Goal: Task Accomplishment & Management: Manage account settings

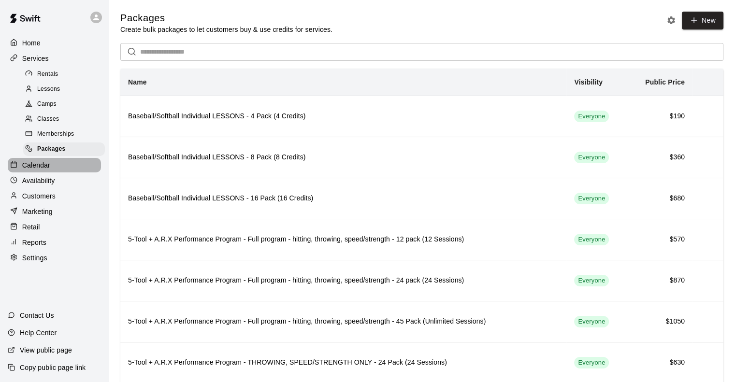
click at [31, 170] on p "Calendar" at bounding box center [36, 165] width 28 height 10
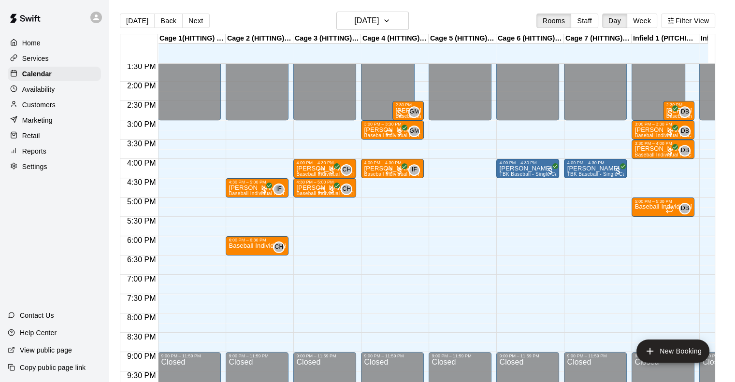
scroll to position [521, 0]
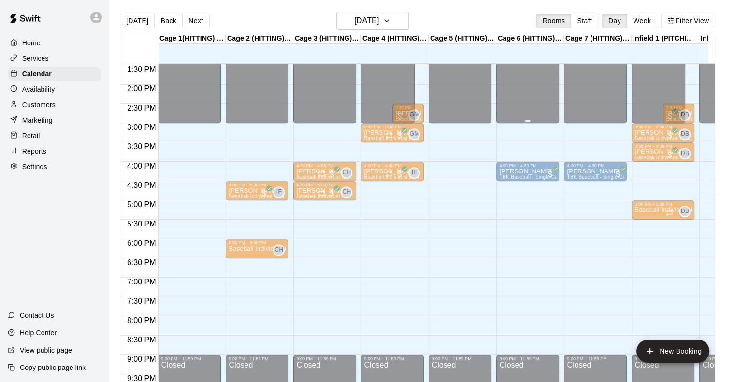
drag, startPoint x: 243, startPoint y: 244, endPoint x: 522, endPoint y: 88, distance: 319.2
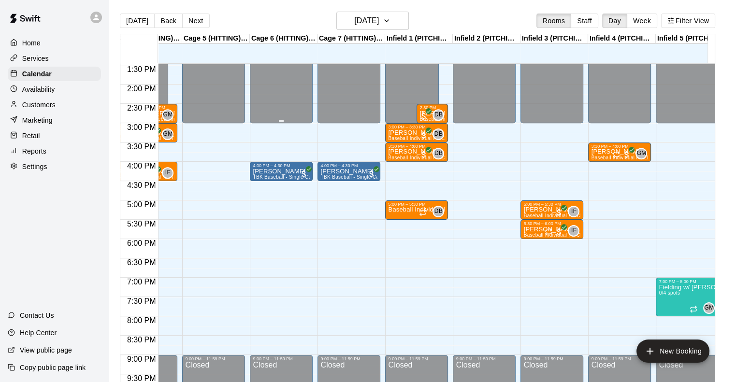
scroll to position [0, 0]
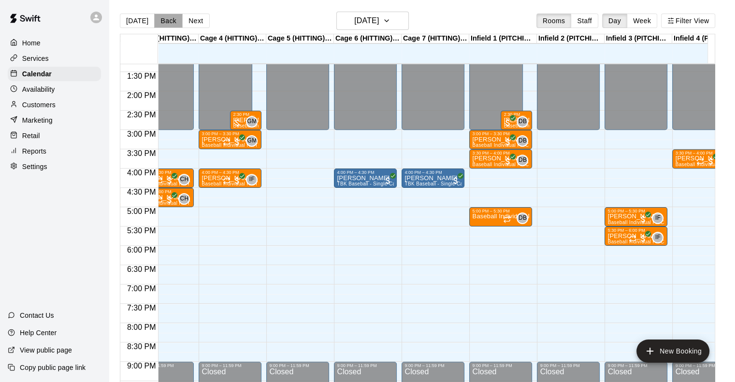
click at [168, 23] on button "Back" at bounding box center [168, 21] width 29 height 15
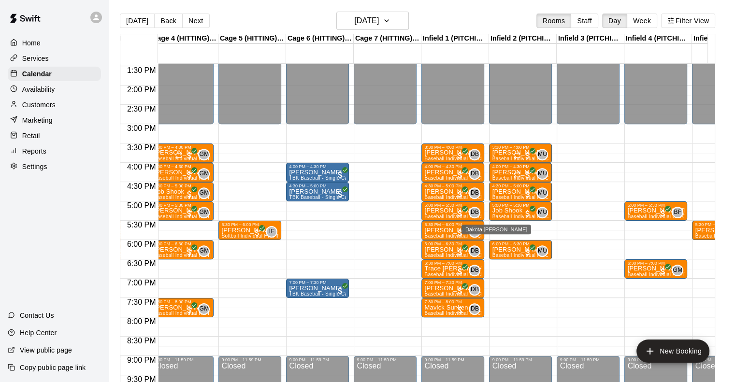
scroll to position [0, 186]
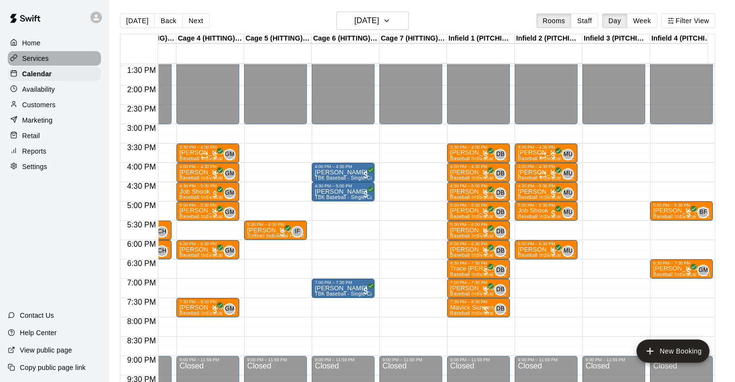
click at [37, 56] on p "Services" at bounding box center [35, 59] width 27 height 10
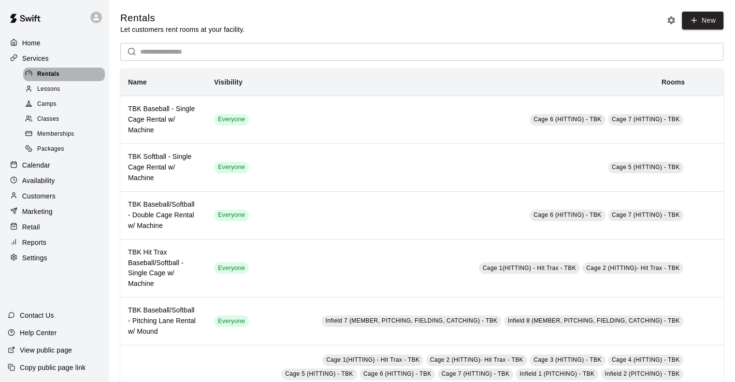
click at [44, 72] on span "Rentals" at bounding box center [48, 75] width 22 height 10
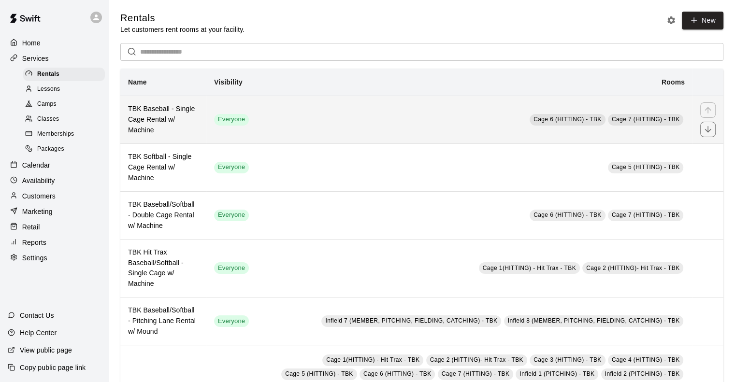
click at [152, 129] on h6 "TBK Baseball - Single Cage Rental w/ Machine" at bounding box center [163, 120] width 71 height 32
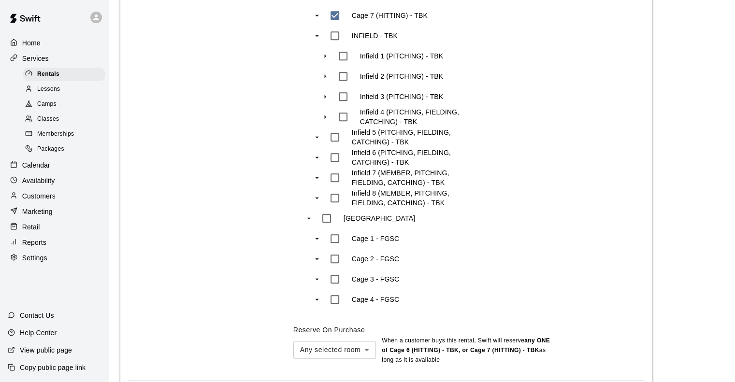
scroll to position [855, 0]
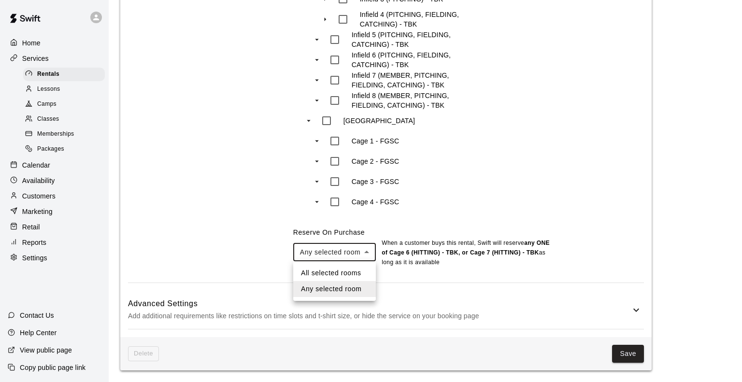
click at [188, 234] on div at bounding box center [371, 191] width 742 height 382
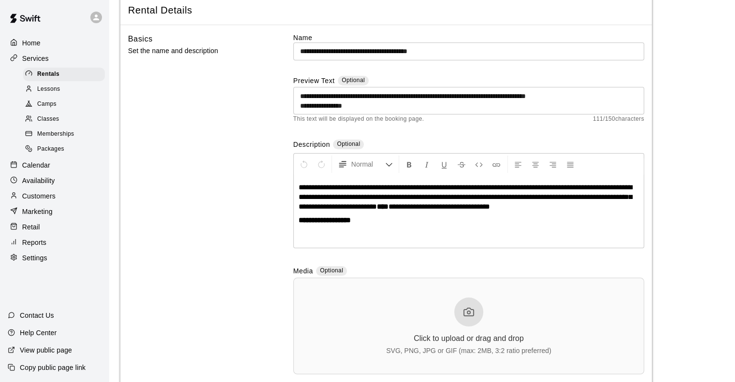
scroll to position [0, 0]
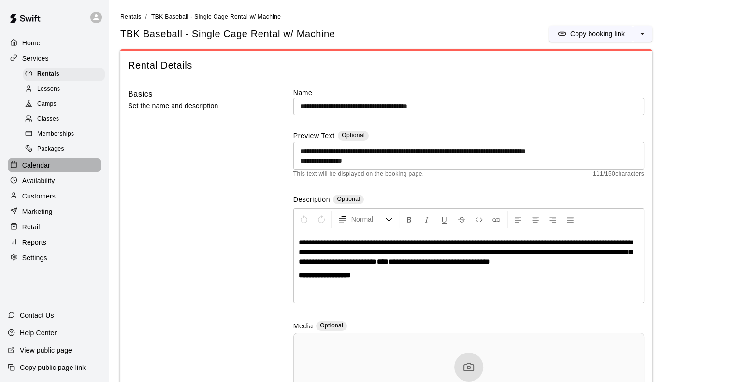
click at [43, 170] on p "Calendar" at bounding box center [36, 165] width 28 height 10
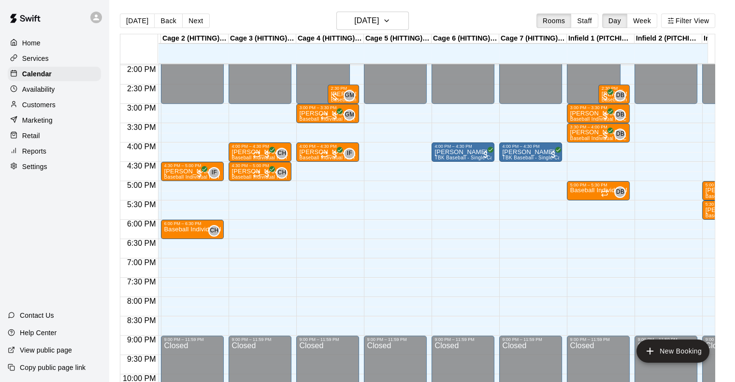
scroll to position [0, 67]
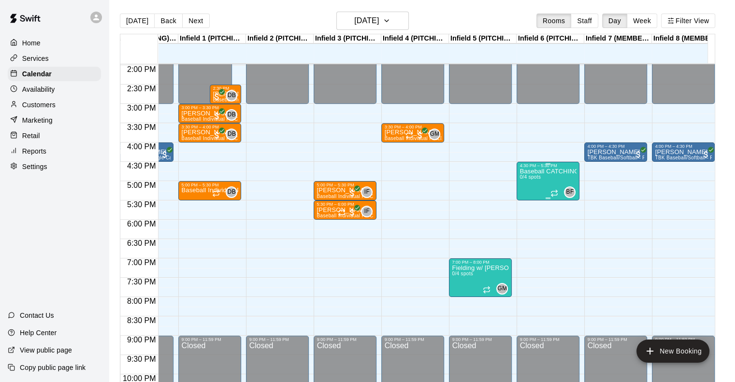
click at [372, 175] on div "Baseball CATCHING Class - 1 HR 0/4 spots" at bounding box center [548, 359] width 57 height 382
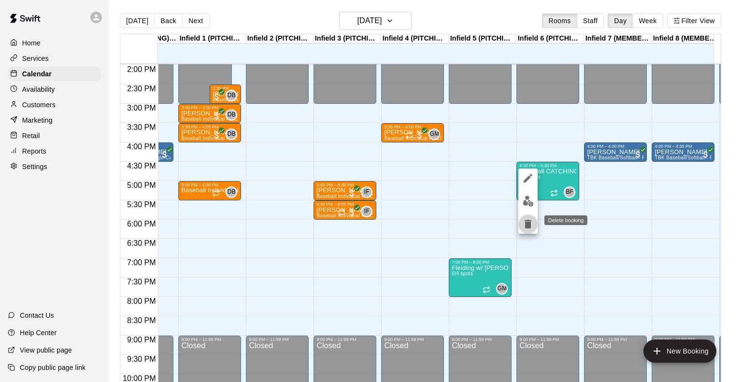
click at [372, 228] on icon "delete" at bounding box center [528, 224] width 7 height 9
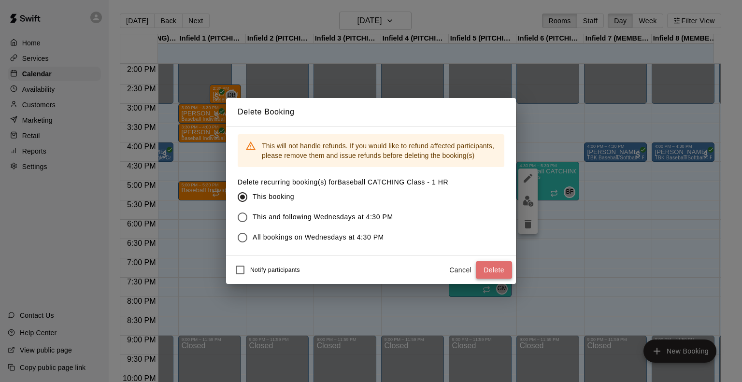
click at [372, 264] on button "Delete" at bounding box center [494, 271] width 36 height 18
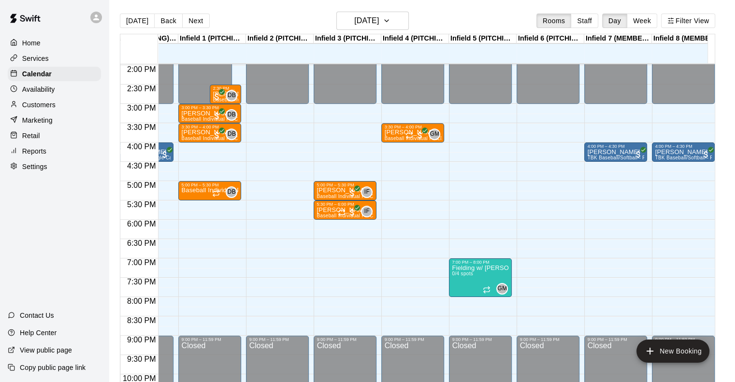
scroll to position [0, 533]
click at [162, 20] on button "Back" at bounding box center [168, 21] width 29 height 15
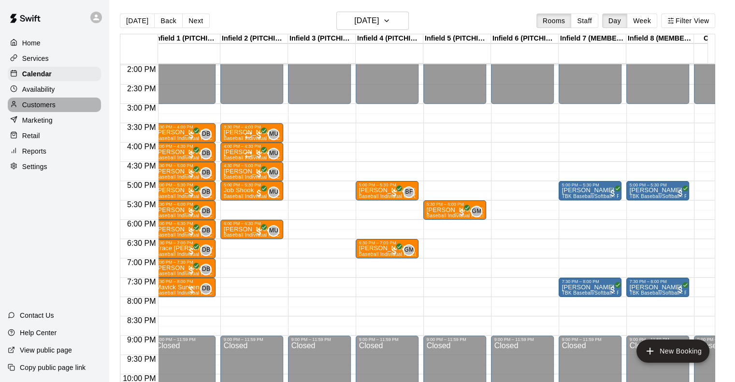
click at [40, 110] on p "Customers" at bounding box center [38, 105] width 33 height 10
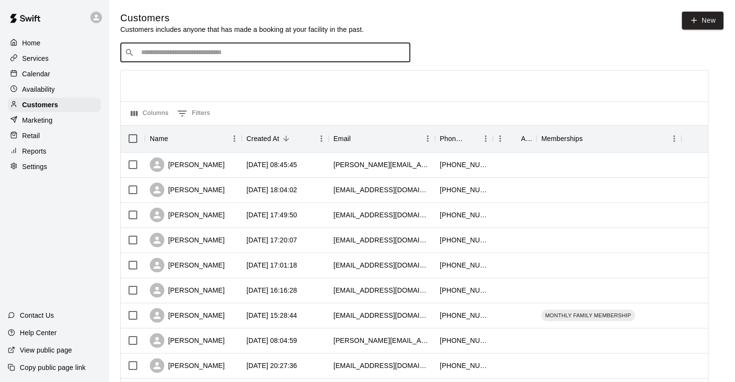
click at [169, 56] on input "Search customers by name or email" at bounding box center [272, 53] width 268 height 10
type input "*****"
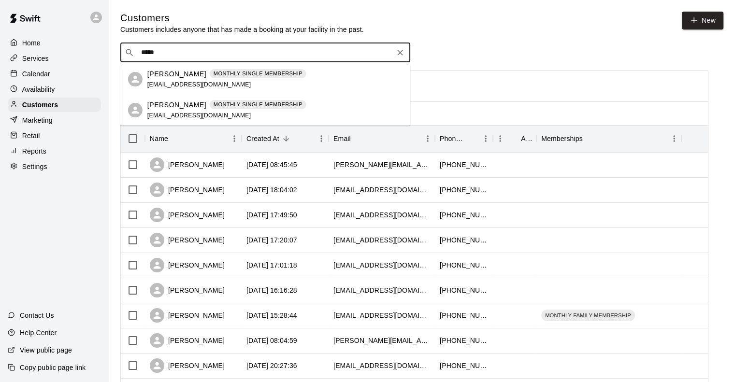
click at [170, 75] on p "Tyler Drury" at bounding box center [176, 74] width 59 height 10
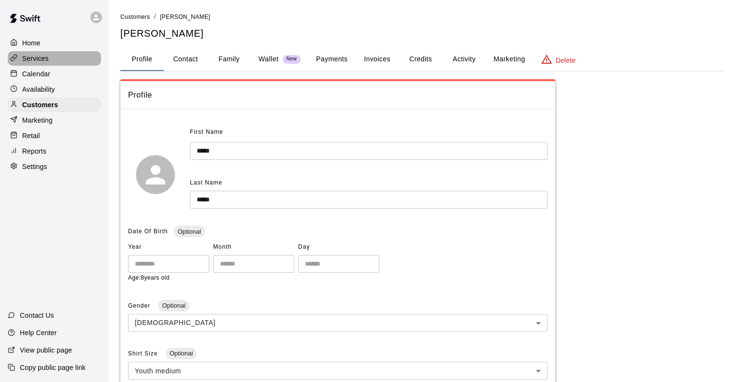
click at [34, 61] on p "Services" at bounding box center [35, 59] width 27 height 10
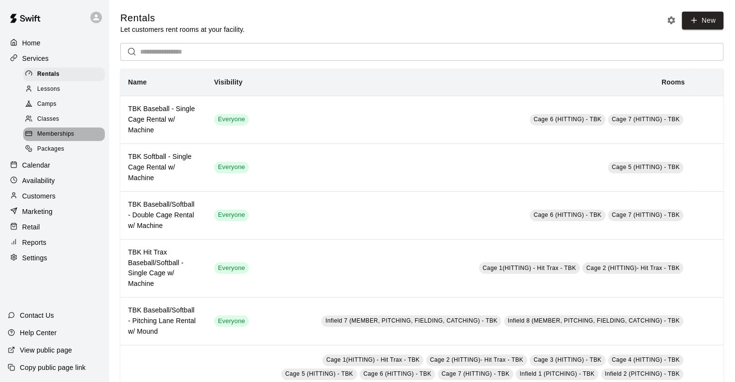
click at [54, 138] on span "Memberships" at bounding box center [55, 135] width 37 height 10
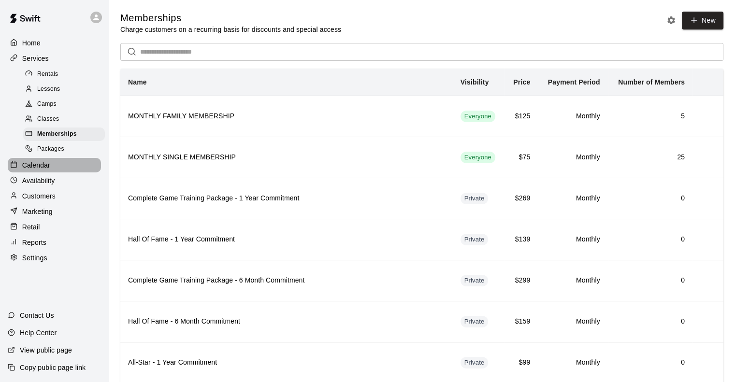
click at [51, 173] on div "Calendar" at bounding box center [54, 165] width 93 height 15
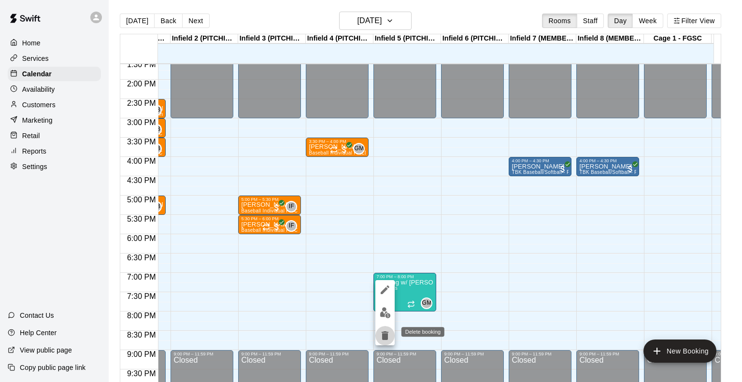
click at [372, 335] on icon "delete" at bounding box center [385, 336] width 7 height 9
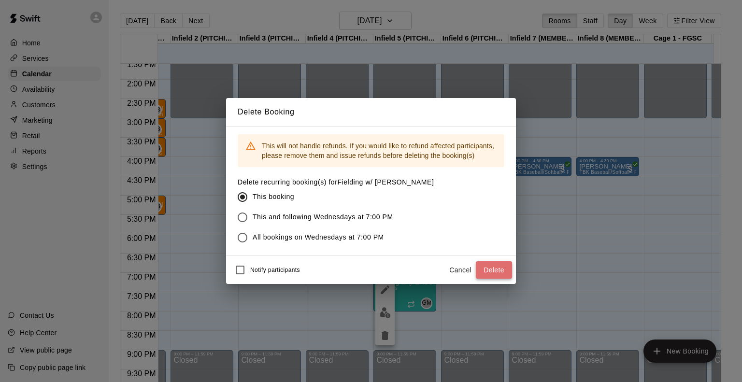
click at [372, 267] on button "Delete" at bounding box center [494, 271] width 36 height 18
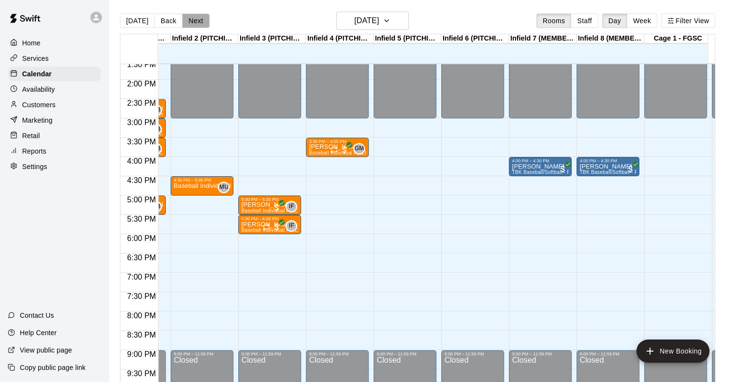
click at [192, 23] on button "Next" at bounding box center [195, 21] width 27 height 15
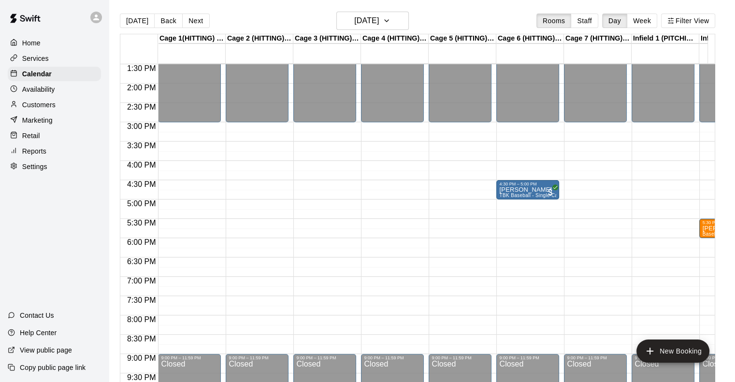
click at [244, 194] on div "12:00 AM – 3:00 PM Closed 9:00 PM – 11:59 PM Closed" at bounding box center [257, 6] width 63 height 928
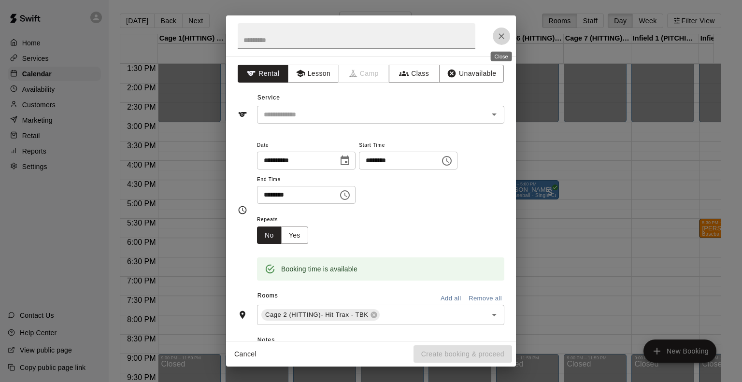
click at [372, 37] on icon "Close" at bounding box center [502, 36] width 6 height 6
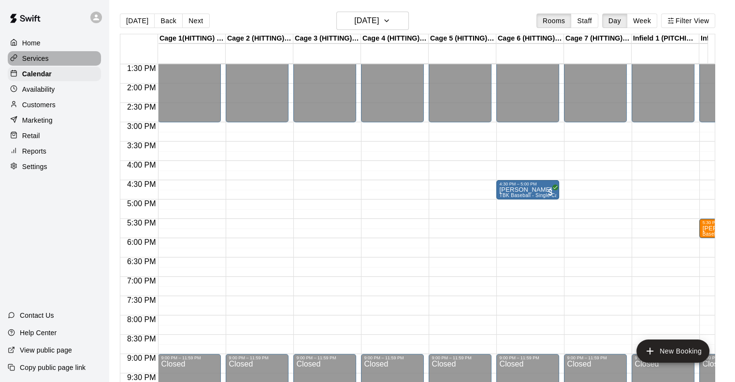
click at [44, 61] on p "Services" at bounding box center [35, 59] width 27 height 10
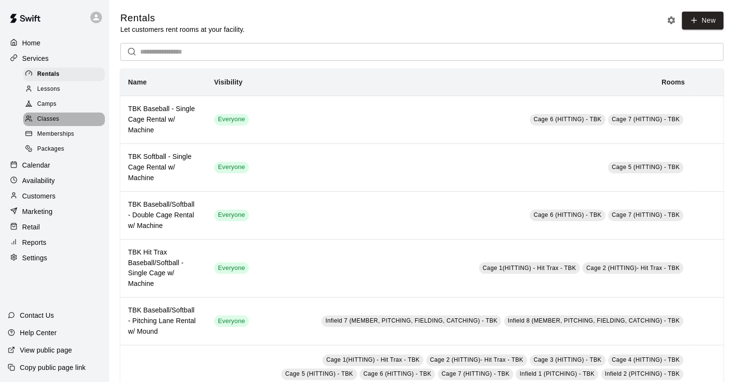
click at [52, 124] on span "Classes" at bounding box center [48, 120] width 22 height 10
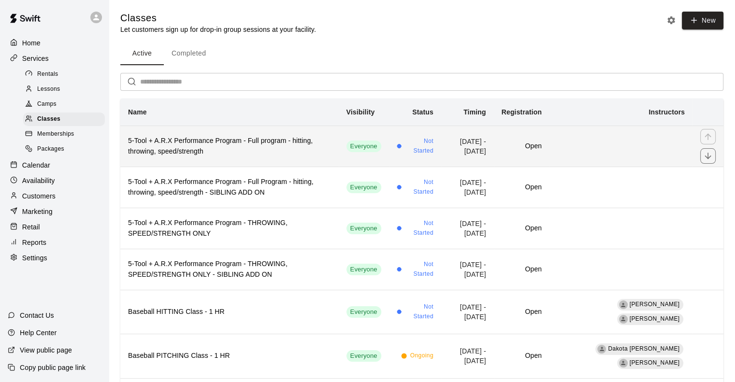
click at [237, 140] on h6 "5-Tool + A.R.X Performance Program - Full program - hitting, throwing, speed/st…" at bounding box center [229, 146] width 203 height 21
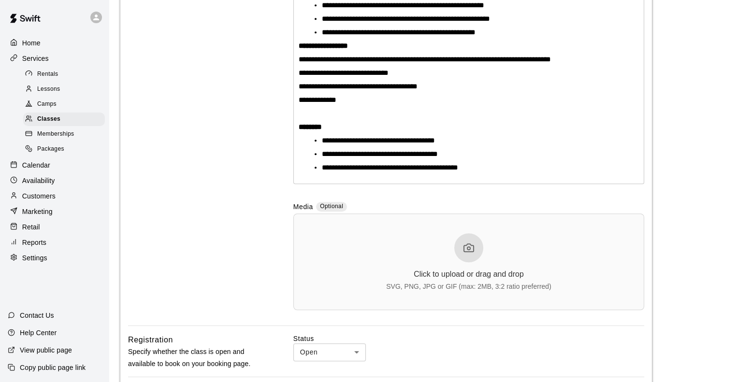
scroll to position [570, 0]
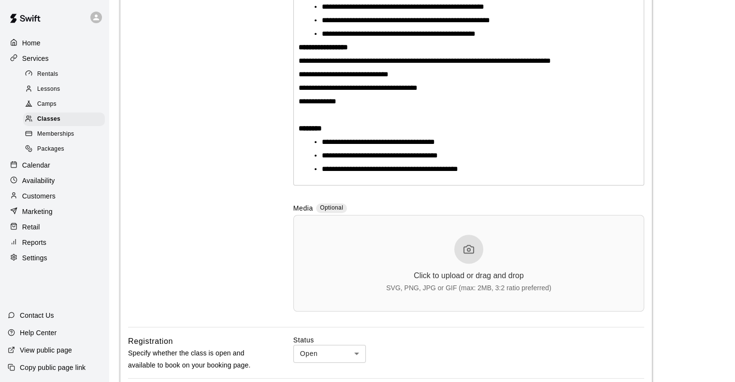
click at [362, 133] on p "********" at bounding box center [469, 129] width 340 height 10
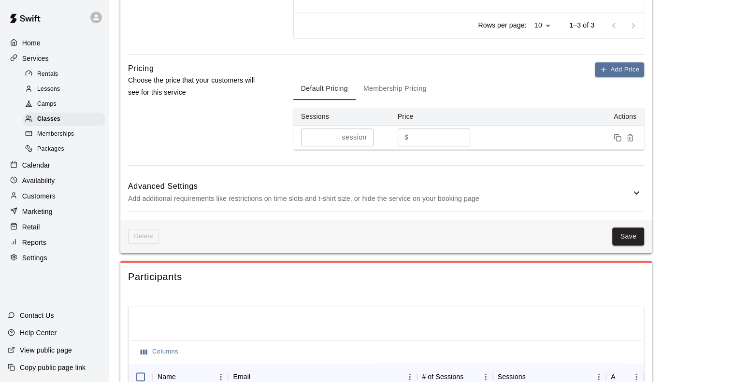
scroll to position [1154, 0]
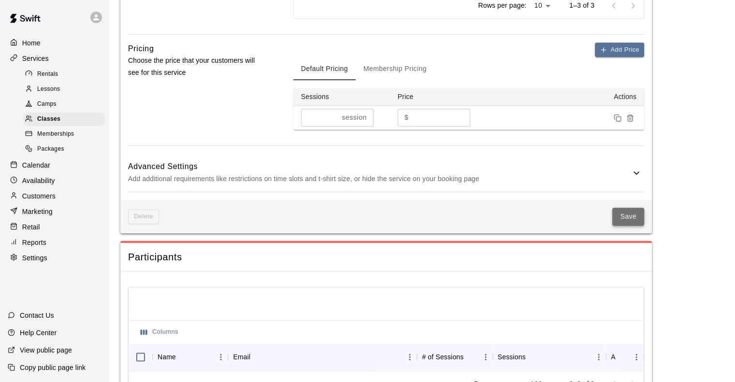
click at [372, 226] on button "Save" at bounding box center [628, 217] width 32 height 18
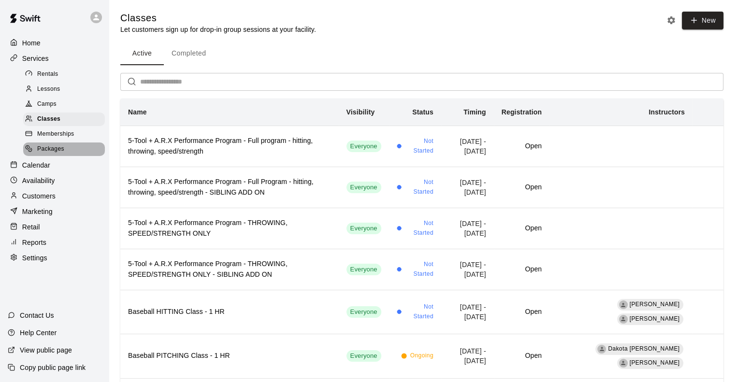
click at [47, 154] on span "Packages" at bounding box center [50, 150] width 27 height 10
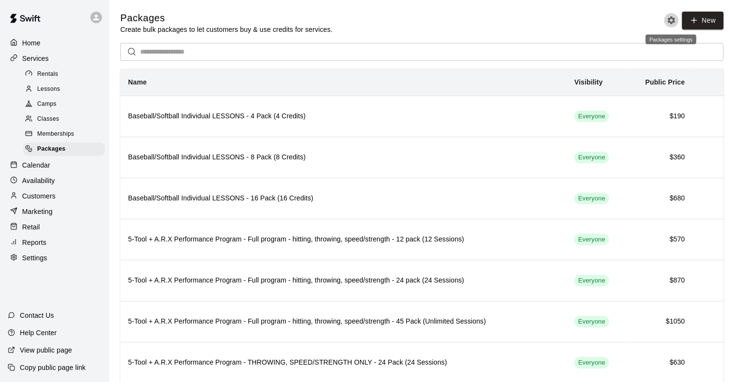
click at [372, 22] on icon "Packages settings" at bounding box center [672, 20] width 8 height 8
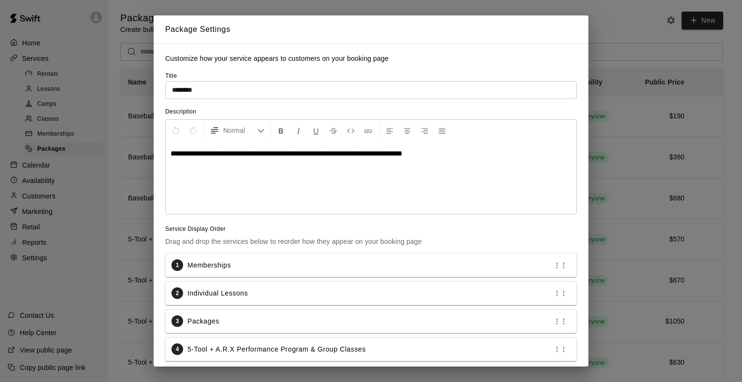
click at [372, 20] on div "**********" at bounding box center [371, 191] width 742 height 382
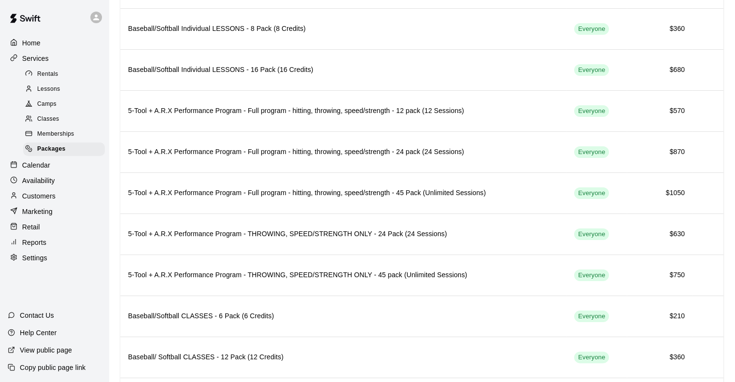
scroll to position [131, 0]
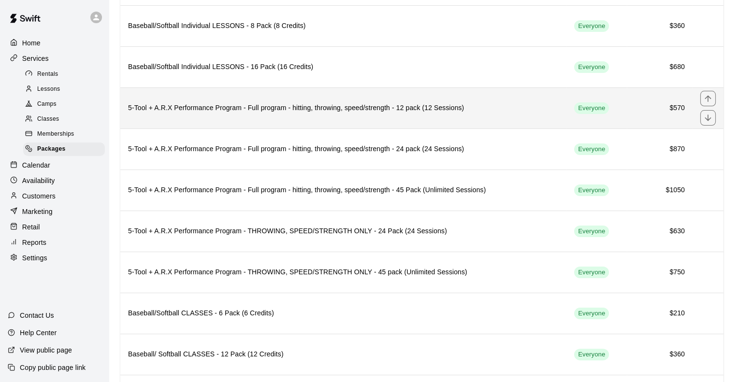
click at [308, 107] on h6 "5-Tool + A.R.X Performance Program - Full program - hitting, throwing, speed/st…" at bounding box center [343, 108] width 431 height 11
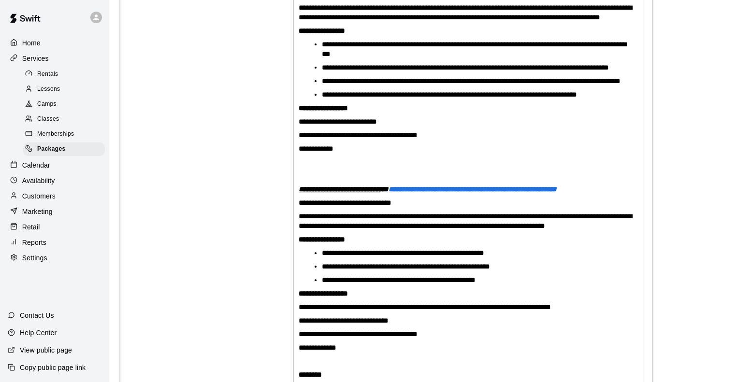
scroll to position [359, 0]
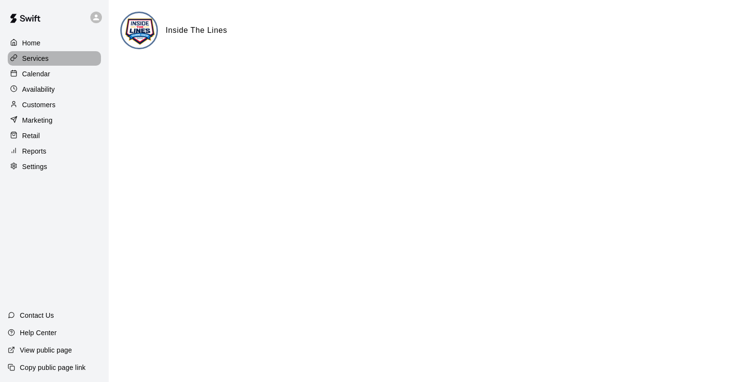
click at [40, 56] on p "Services" at bounding box center [35, 59] width 27 height 10
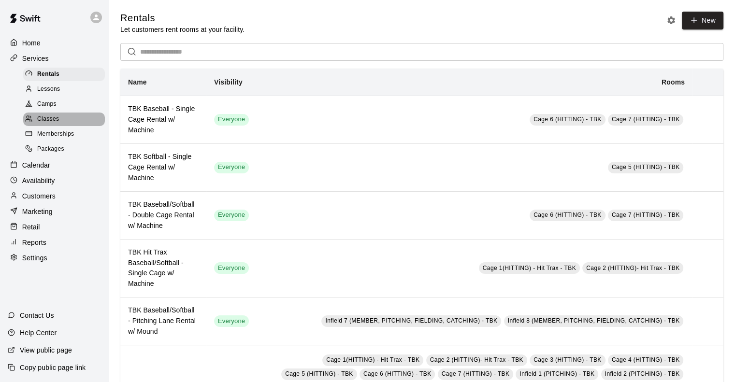
click at [48, 124] on span "Classes" at bounding box center [48, 120] width 22 height 10
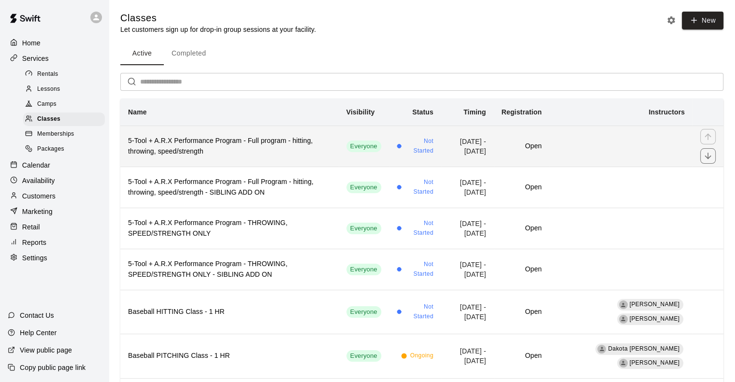
click at [208, 148] on h6 "5-Tool + A.R.X Performance Program - Full program - hitting, throwing, speed/st…" at bounding box center [229, 146] width 203 height 21
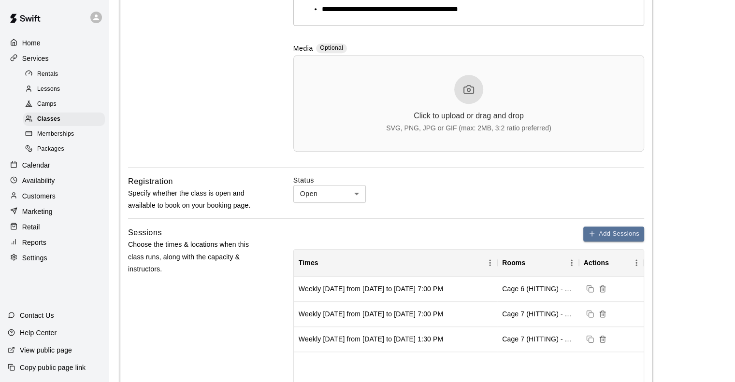
scroll to position [656, 0]
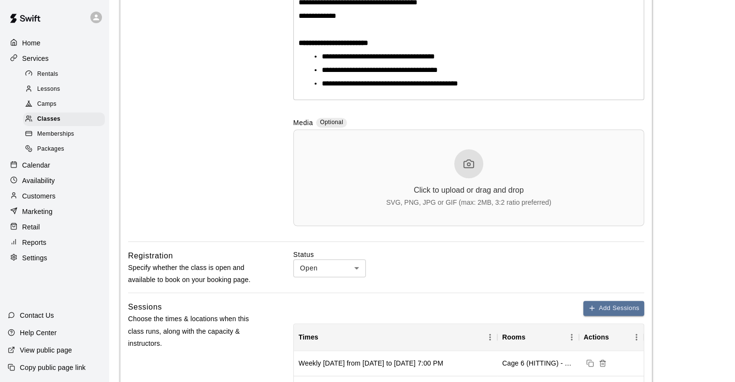
click at [331, 46] on strong "**********" at bounding box center [334, 42] width 70 height 7
click at [61, 123] on div "Classes" at bounding box center [64, 120] width 82 height 14
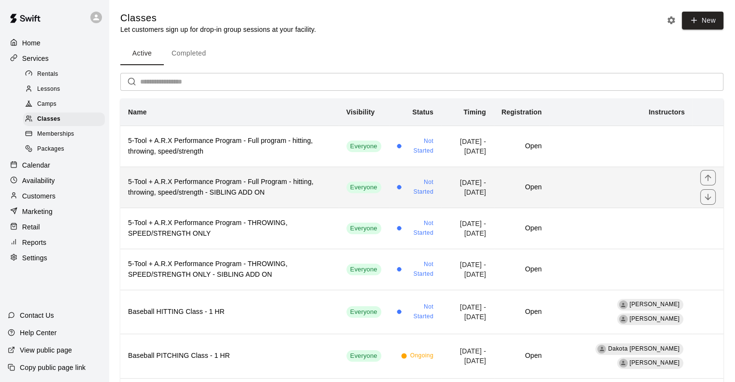
click at [197, 183] on h6 "5-Tool + A.R.X Performance Program - Full Program - hitting, throwing, speed/st…" at bounding box center [229, 187] width 203 height 21
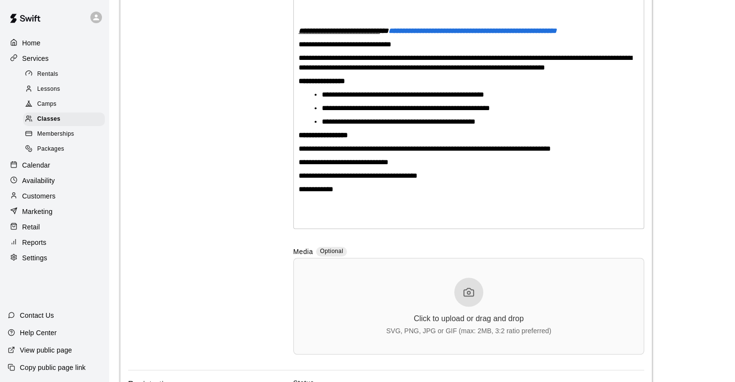
scroll to position [476, 0]
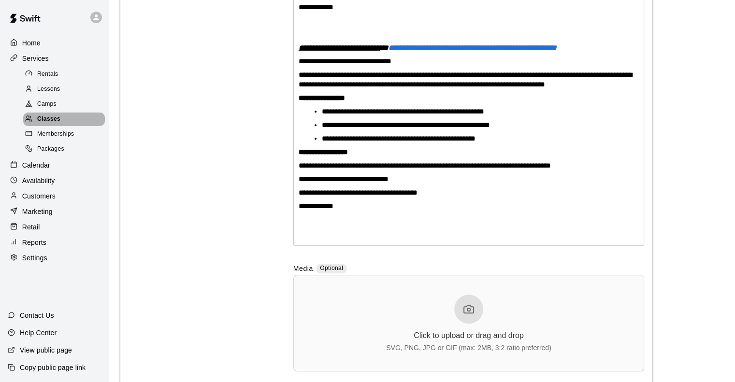
click at [58, 124] on span "Classes" at bounding box center [48, 120] width 23 height 10
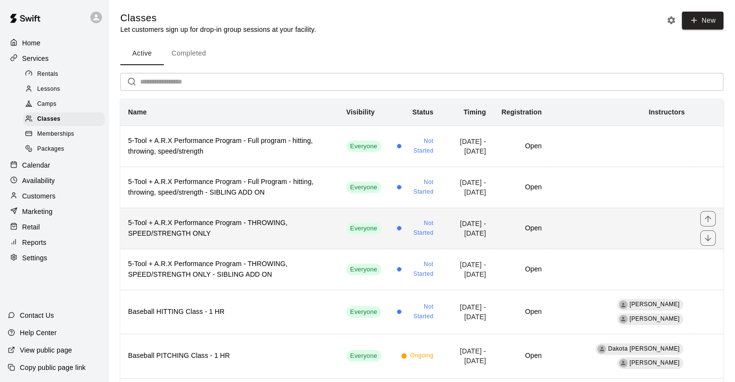
click at [189, 229] on h6 "5-Tool + A.R.X Performance Program - THROWING, SPEED/STRENGTH ONLY" at bounding box center [229, 228] width 203 height 21
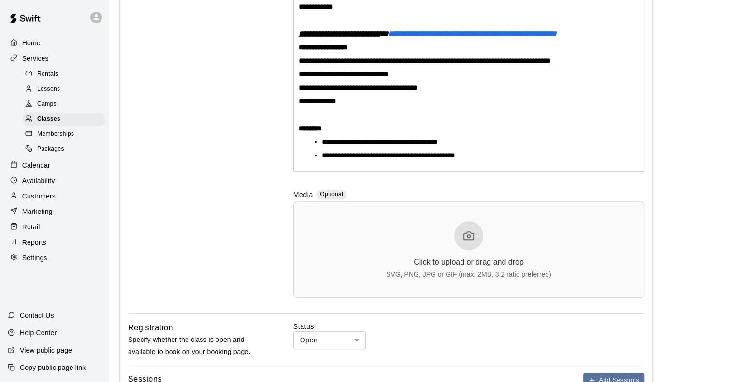
scroll to position [557, 0]
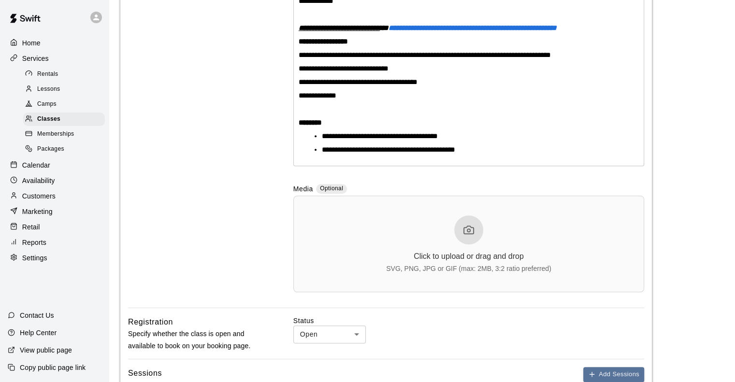
click at [335, 128] on p "********" at bounding box center [469, 123] width 340 height 10
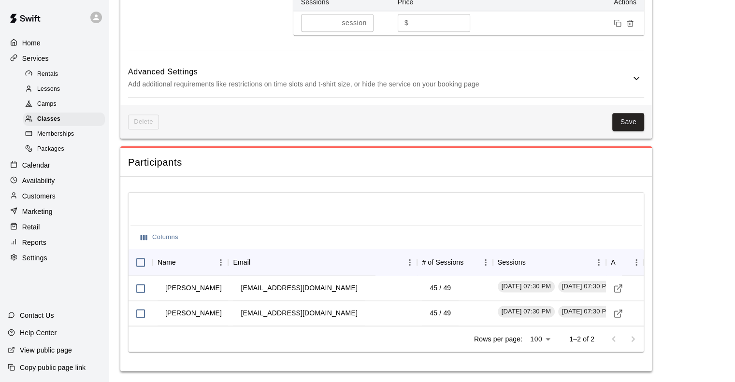
scroll to position [1236, 0]
click at [635, 117] on button "Save" at bounding box center [628, 121] width 32 height 18
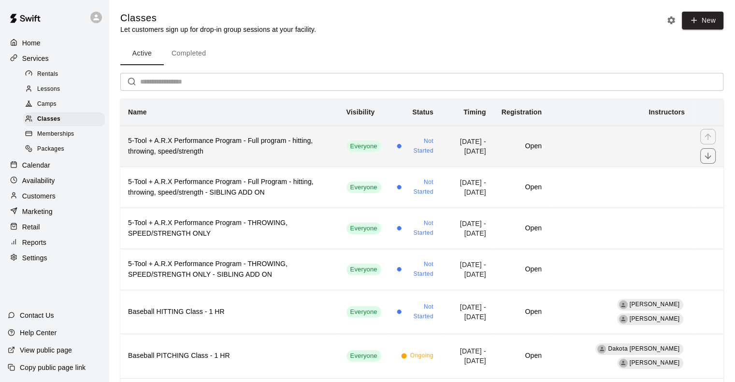
click at [249, 151] on h6 "5-Tool + A.R.X Performance Program - Full program - hitting, throwing, speed/st…" at bounding box center [229, 146] width 203 height 21
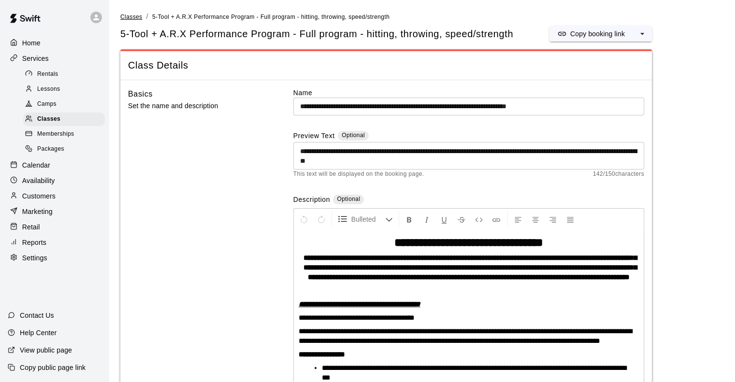
click at [127, 14] on span "Classes" at bounding box center [131, 17] width 22 height 7
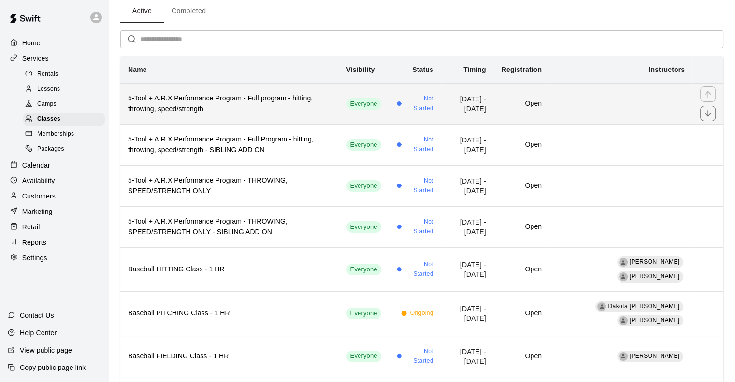
scroll to position [44, 0]
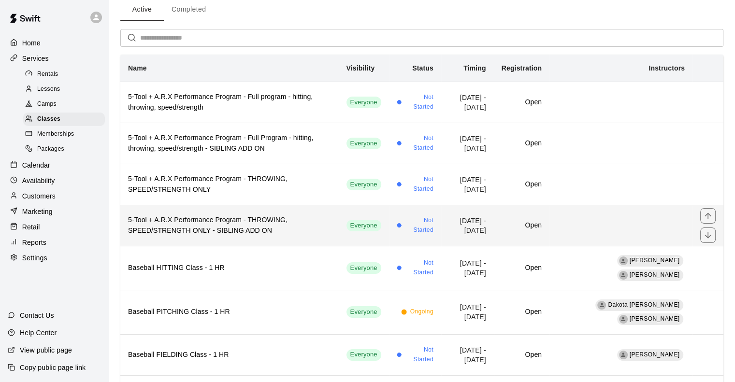
click at [178, 210] on th "5-Tool + A.R.X Performance Program - THROWING, SPEED/STRENGTH ONLY - SIBLING AD…" at bounding box center [229, 225] width 218 height 41
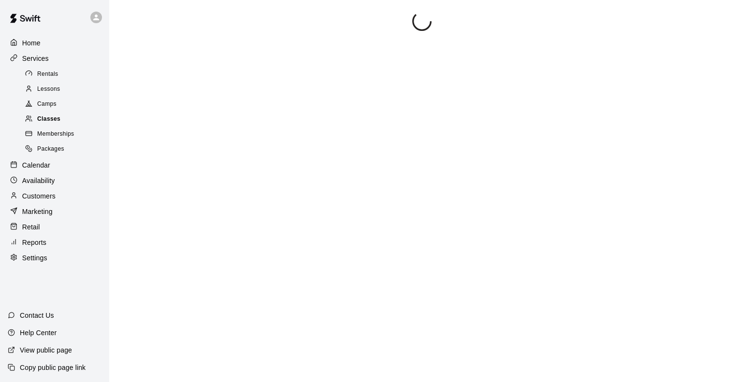
scroll to position [318, 0]
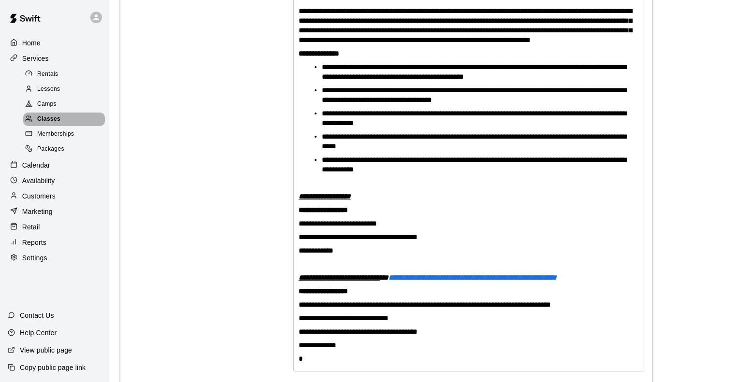
click at [54, 122] on span "Classes" at bounding box center [48, 120] width 23 height 10
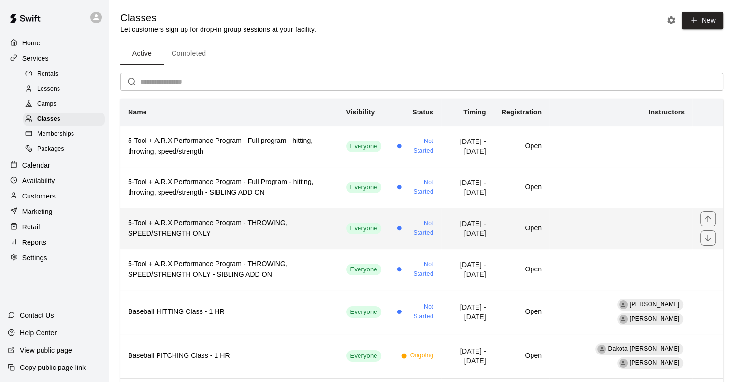
click at [199, 224] on h6 "5-Tool + A.R.X Performance Program - THROWING, SPEED/STRENGTH ONLY" at bounding box center [229, 228] width 203 height 21
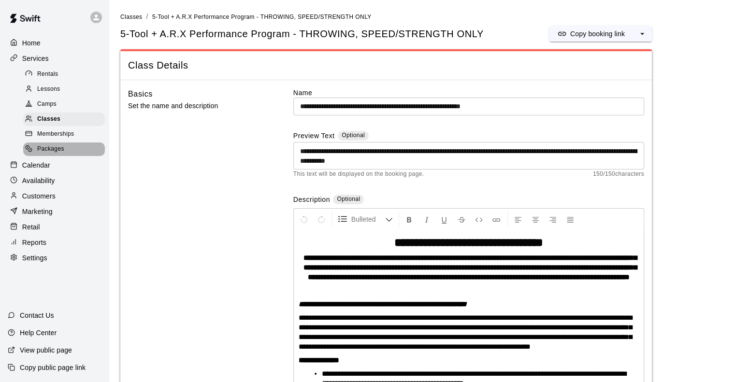
click at [54, 154] on span "Packages" at bounding box center [50, 150] width 27 height 10
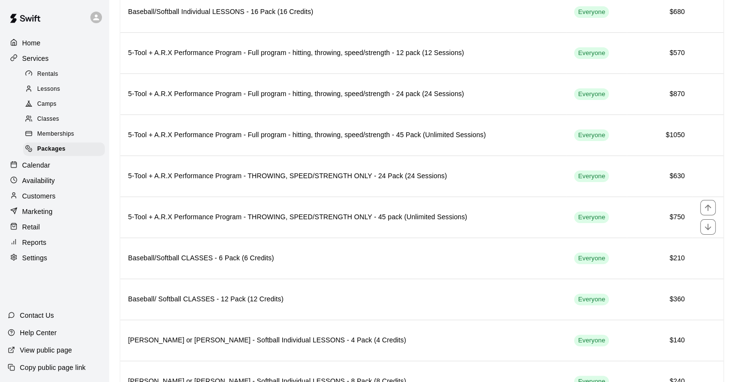
scroll to position [153, 0]
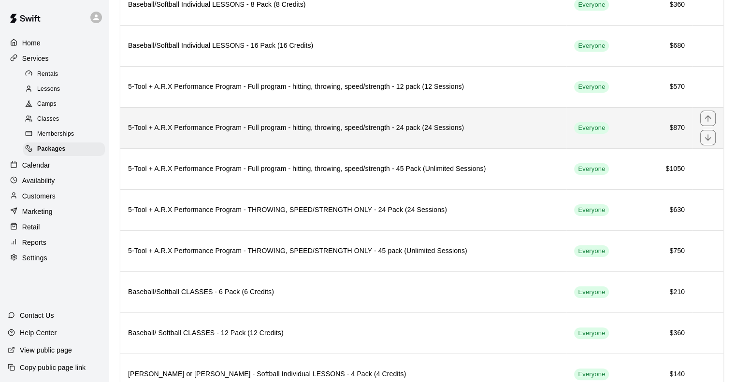
click at [223, 107] on th "5-Tool + A.R.X Performance Program - Full program - hitting, throwing, speed/st…" at bounding box center [343, 127] width 446 height 41
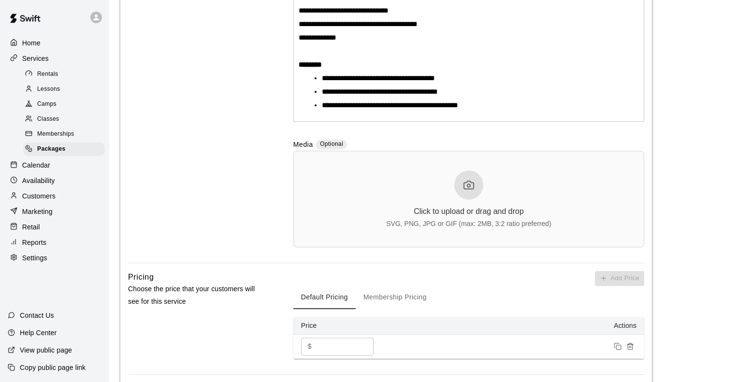
scroll to position [675, 0]
click at [362, 70] on p "********" at bounding box center [469, 65] width 340 height 10
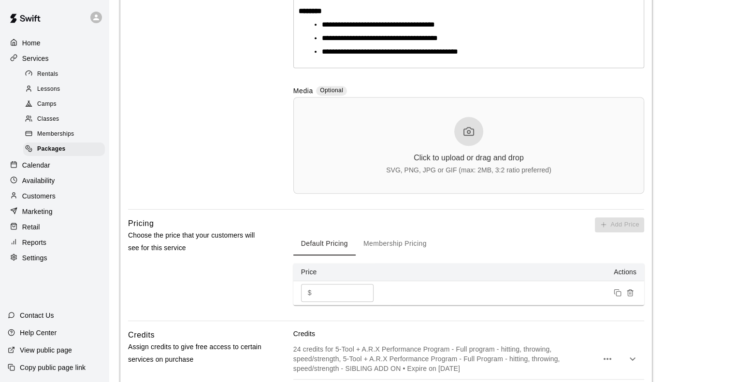
scroll to position [731, 0]
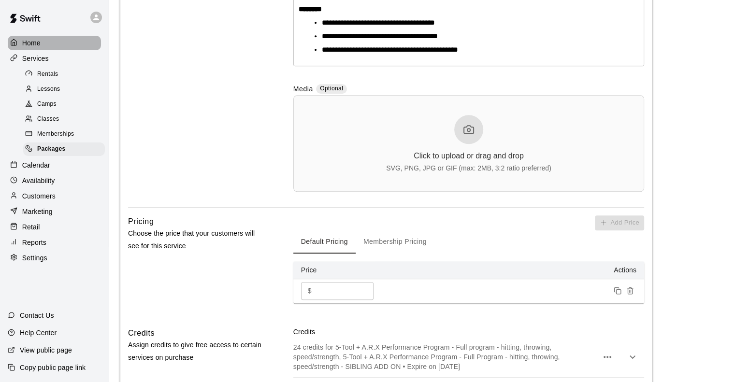
click at [27, 47] on p "Home" at bounding box center [31, 43] width 18 height 10
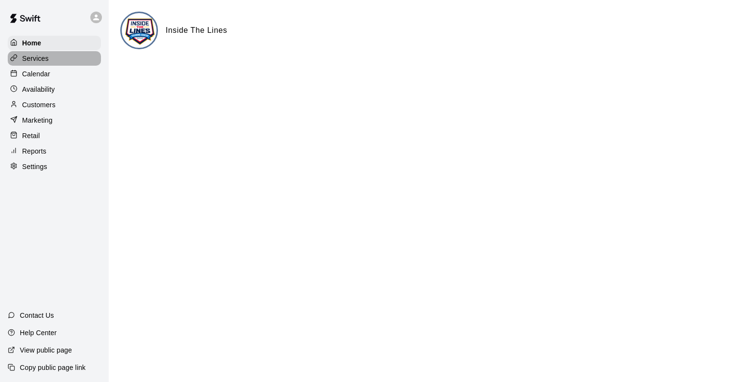
click at [29, 58] on p "Services" at bounding box center [35, 59] width 27 height 10
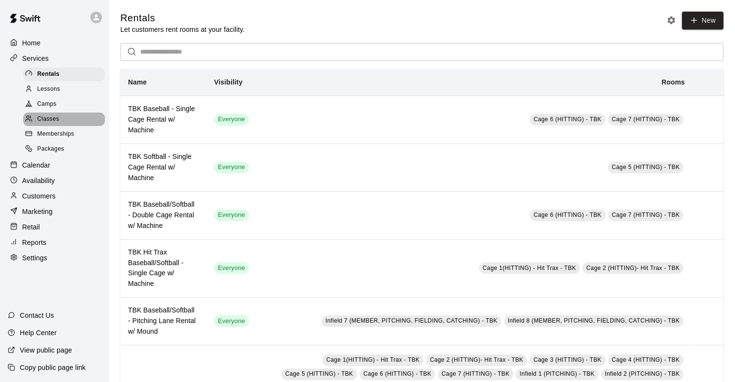
click at [56, 120] on span "Classes" at bounding box center [48, 120] width 22 height 10
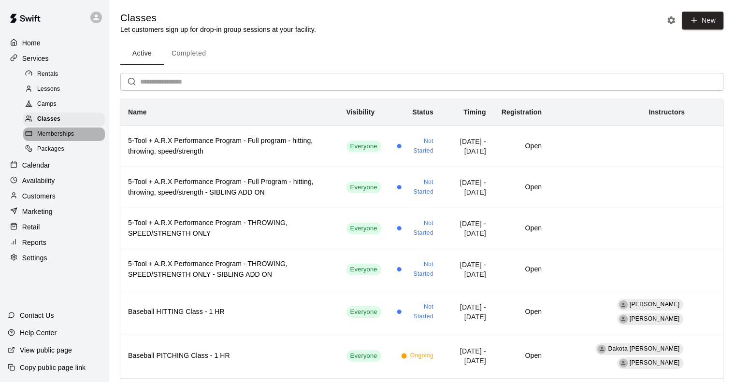
click at [55, 138] on span "Memberships" at bounding box center [55, 135] width 37 height 10
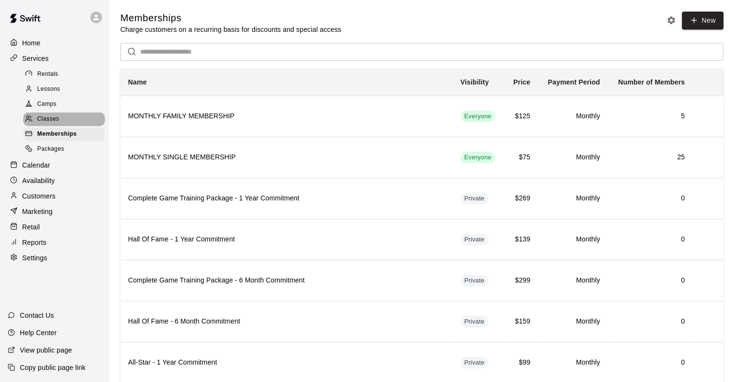
click at [50, 124] on span "Classes" at bounding box center [48, 120] width 22 height 10
